Goal: Navigation & Orientation: Go to known website

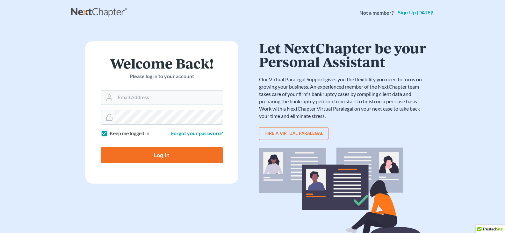
type input "[PERSON_NAME][EMAIL_ADDRESS][DOMAIN_NAME]"
click at [165, 154] on input "Log In" at bounding box center [162, 155] width 122 height 16
type input "Thinking..."
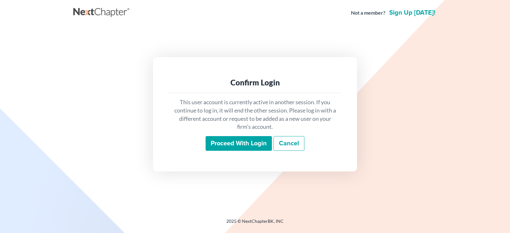
click at [235, 144] on input "Proceed with login" at bounding box center [239, 143] width 66 height 15
